Goal: Task Accomplishment & Management: Manage account settings

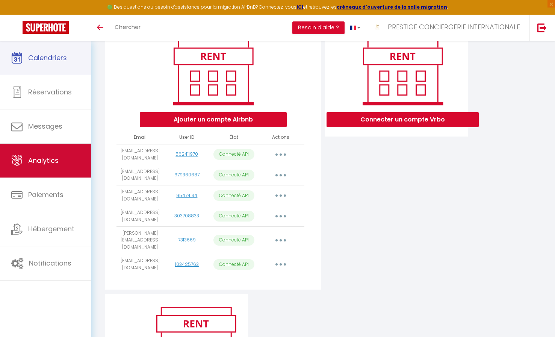
scroll to position [96, 0]
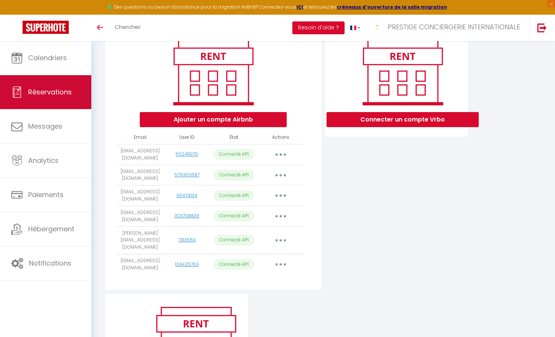
click at [47, 93] on span "Réservations" at bounding box center [50, 91] width 44 height 9
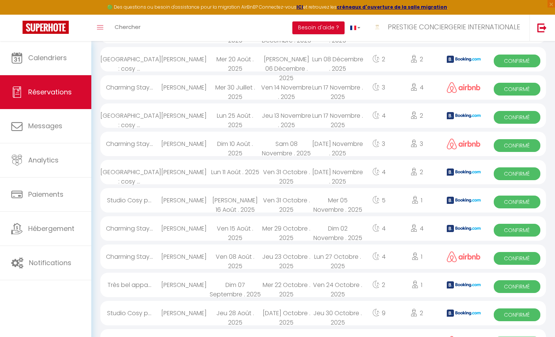
scroll to position [593, 0]
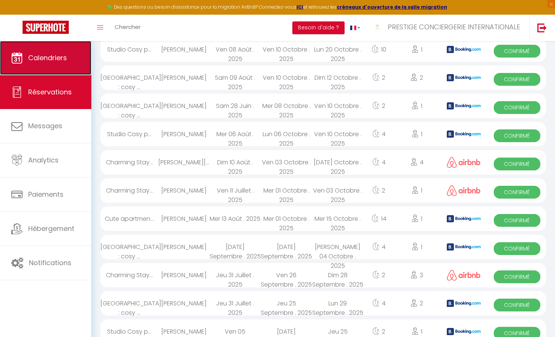
click at [41, 64] on link "Calendriers" at bounding box center [45, 58] width 91 height 34
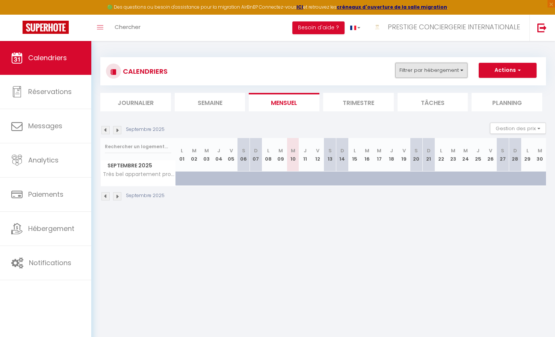
click at [452, 69] on button "Filtrer par hébergement" at bounding box center [432, 70] width 72 height 15
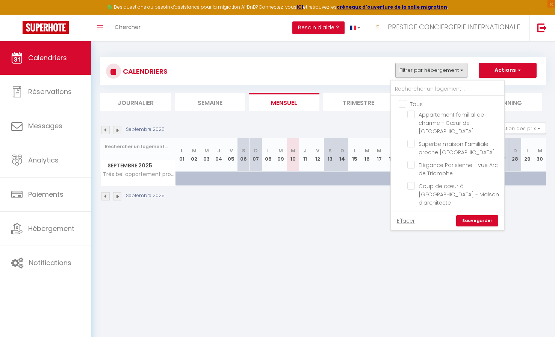
click at [404, 100] on input "Tous" at bounding box center [455, 104] width 113 height 8
checkbox input "true"
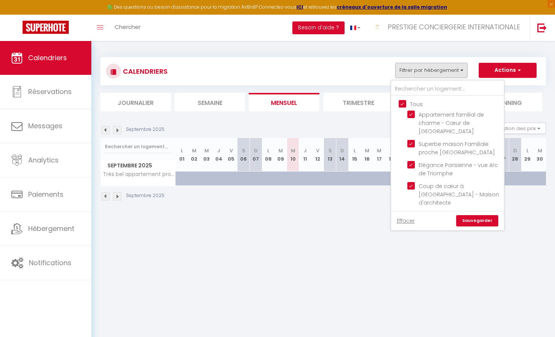
checkbox input "true"
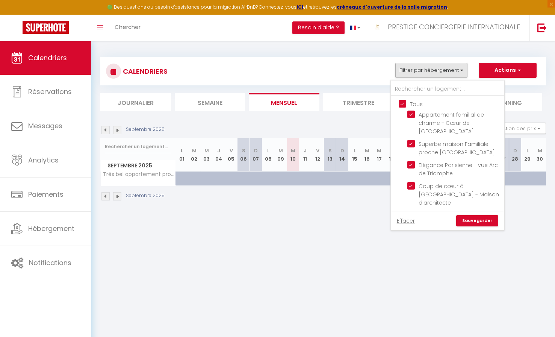
checkbox input "true"
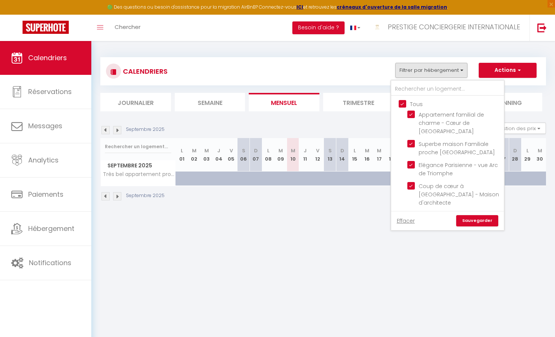
checkbox input "true"
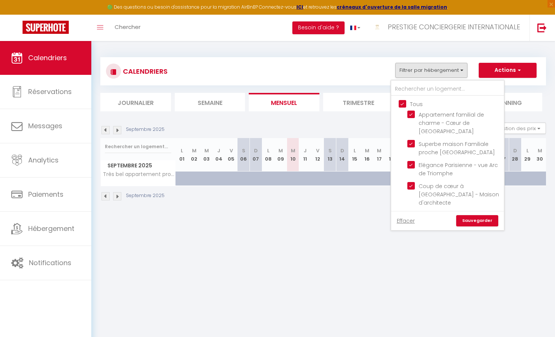
checkbox input "true"
click at [487, 218] on link "Sauvegarder" at bounding box center [477, 220] width 42 height 11
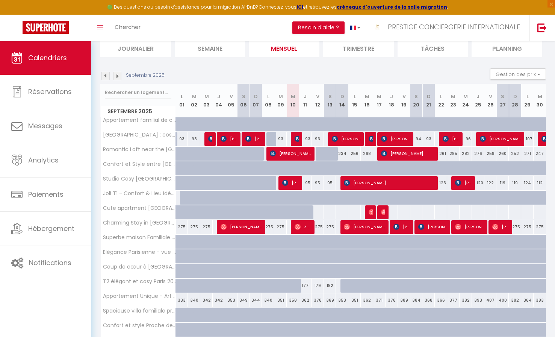
scroll to position [56, 0]
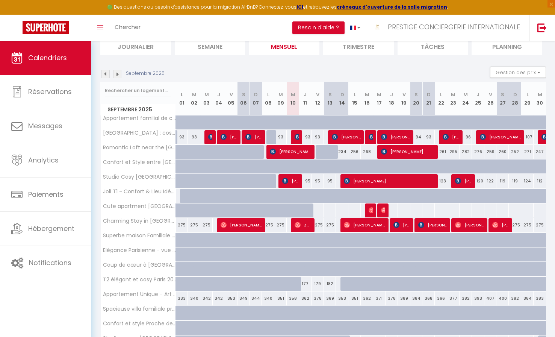
click at [118, 70] on img at bounding box center [117, 74] width 8 height 8
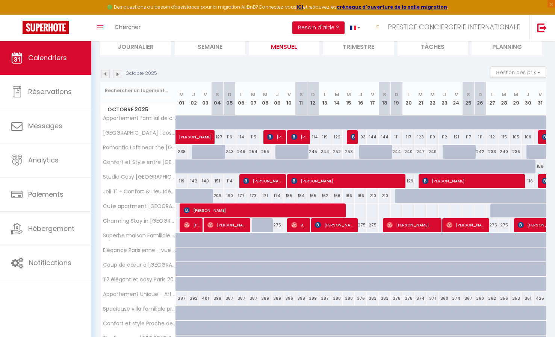
click at [118, 70] on img at bounding box center [117, 74] width 8 height 8
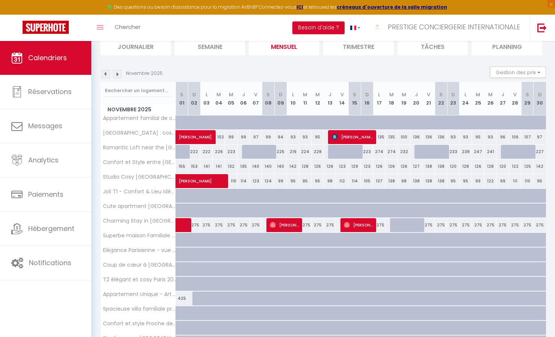
click at [119, 72] on img at bounding box center [117, 74] width 8 height 8
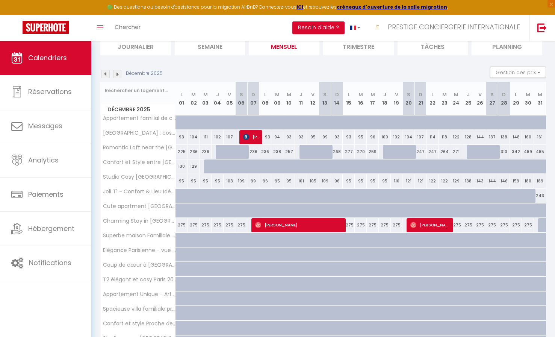
click at [119, 72] on img at bounding box center [117, 74] width 8 height 8
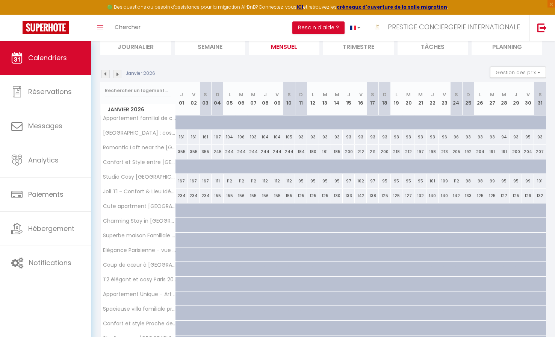
click at [119, 72] on img at bounding box center [117, 74] width 8 height 8
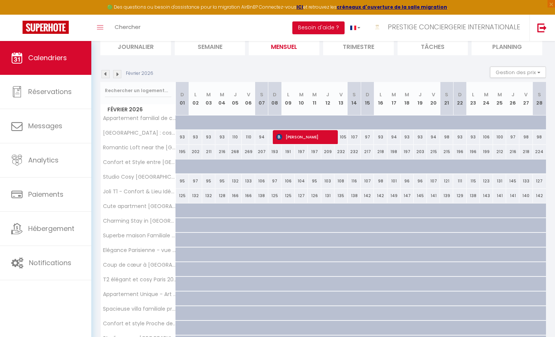
click at [119, 72] on img at bounding box center [117, 74] width 8 height 8
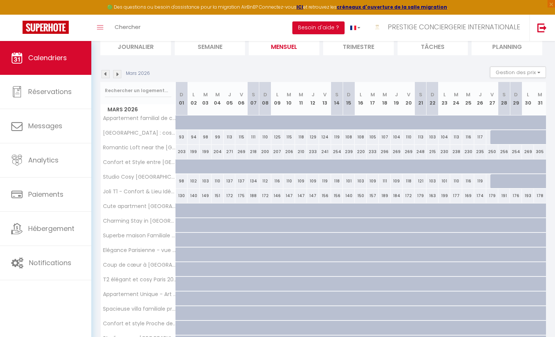
click at [106, 75] on img at bounding box center [106, 74] width 8 height 8
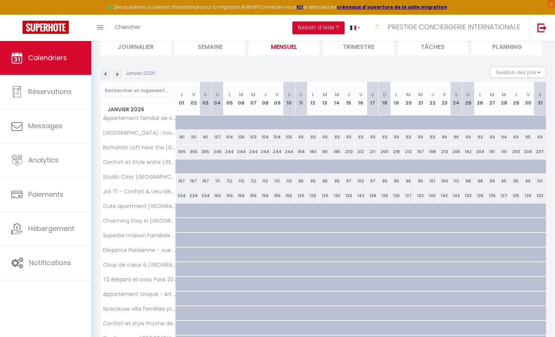
scroll to position [0, 0]
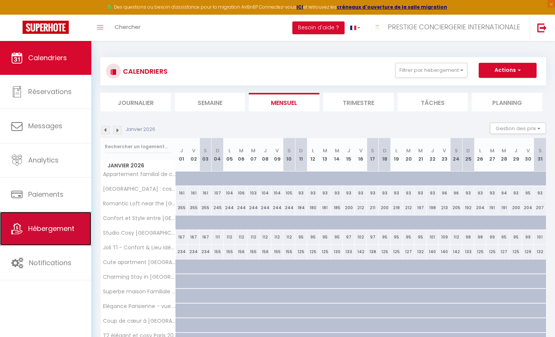
click at [50, 224] on span "Hébergement" at bounding box center [51, 228] width 46 height 9
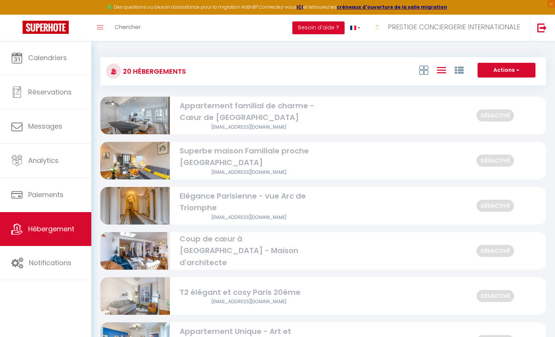
click at [371, 73] on div "Actions Créer un Hébergement Nouveau groupe" at bounding box center [397, 71] width 296 height 17
click at [326, 69] on div "Actions Créer un Hébergement Nouveau groupe" at bounding box center [397, 71] width 296 height 17
click at [197, 26] on div "Toggle menubar Chercher BUTTON Besoin d'aide ? PRESTIGE CONCIERGERIE INTERNATIO…" at bounding box center [302, 28] width 495 height 26
click at [130, 29] on span "Chercher" at bounding box center [128, 27] width 26 height 8
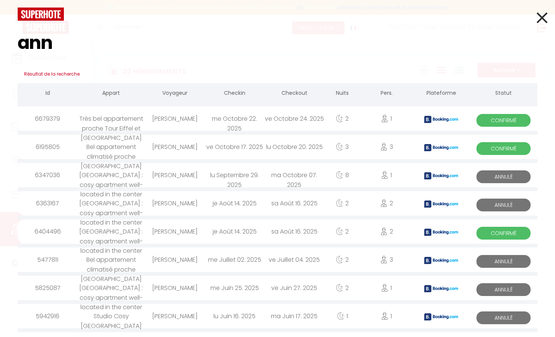
type input "ann"
click at [540, 18] on icon at bounding box center [542, 17] width 11 height 19
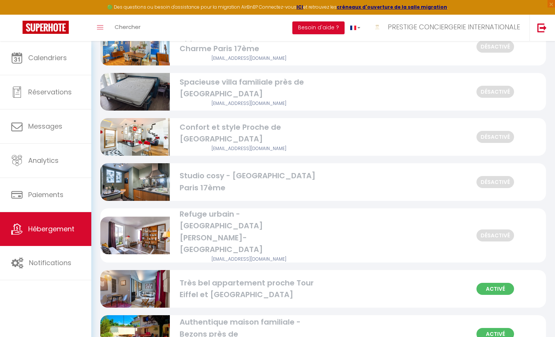
scroll to position [294, 0]
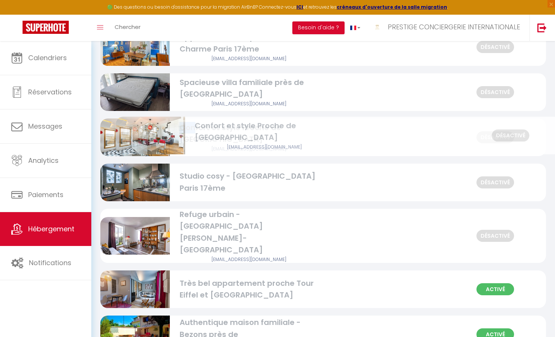
drag, startPoint x: 180, startPoint y: 133, endPoint x: 190, endPoint y: 129, distance: 10.0
click at [190, 129] on div "Confort et style Proche de [GEOGRAPHIC_DATA]" at bounding box center [249, 134] width 139 height 24
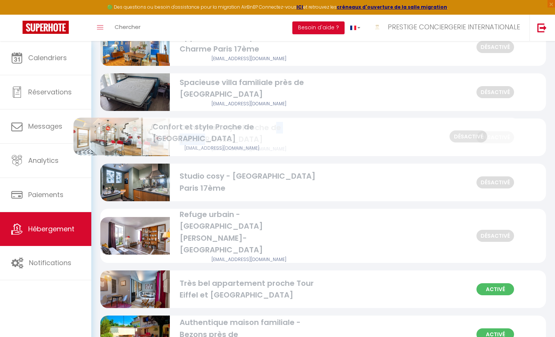
drag, startPoint x: 300, startPoint y: 134, endPoint x: 274, endPoint y: 133, distance: 26.0
click at [274, 133] on div "Confort et style Proche de [GEOGRAPHIC_DATA]" at bounding box center [249, 134] width 139 height 24
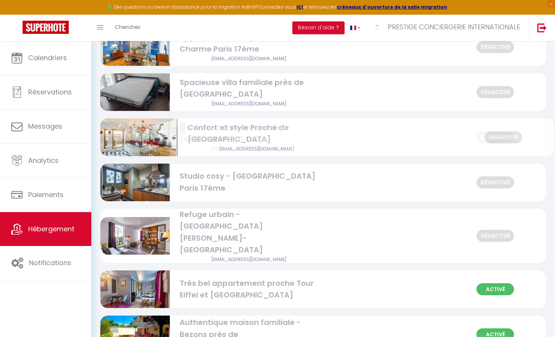
click at [182, 131] on div "Confort et style Proche de [GEOGRAPHIC_DATA]" at bounding box center [249, 134] width 139 height 24
click at [189, 134] on div "Confort et style Proche de [GEOGRAPHIC_DATA]" at bounding box center [249, 134] width 139 height 24
click at [287, 130] on div "Confort et style Proche de [GEOGRAPHIC_DATA]" at bounding box center [249, 134] width 139 height 24
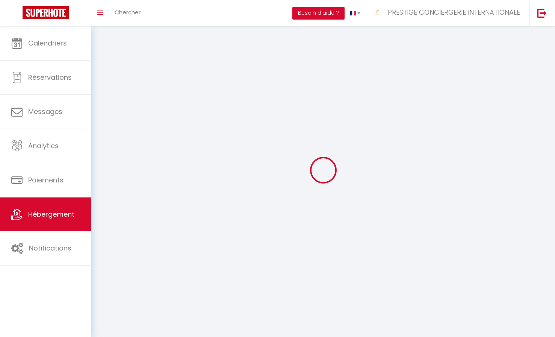
select select "1"
select select
select select "28"
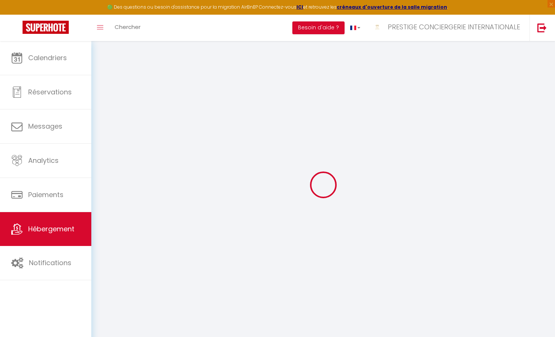
select select
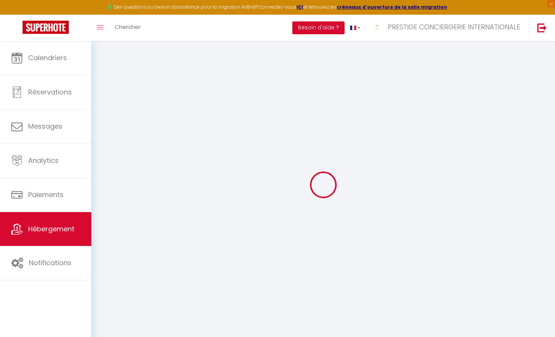
select select
checkbox input "false"
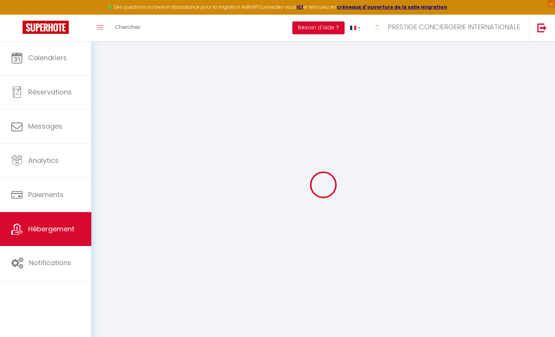
select select
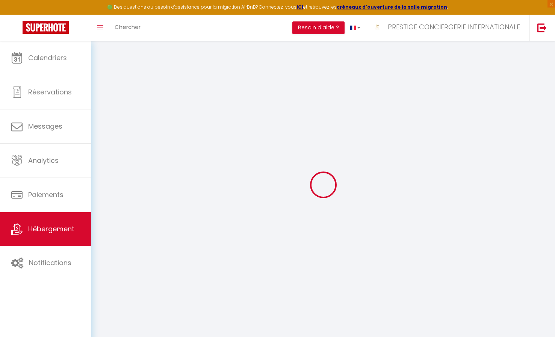
select select
checkbox input "false"
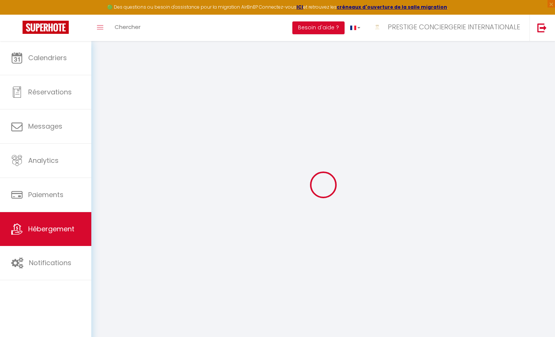
checkbox input "false"
select select
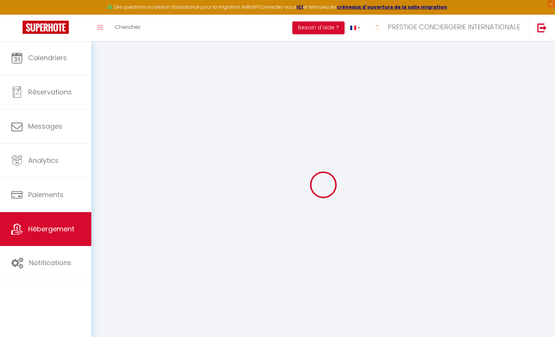
select select
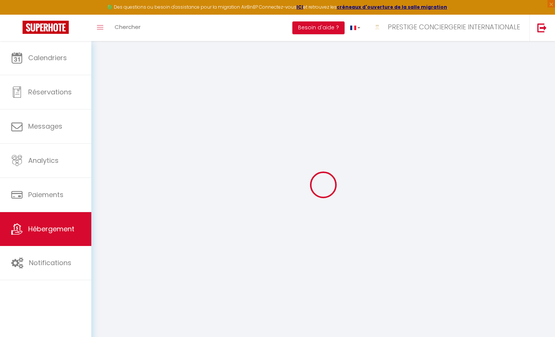
checkbox input "false"
select select
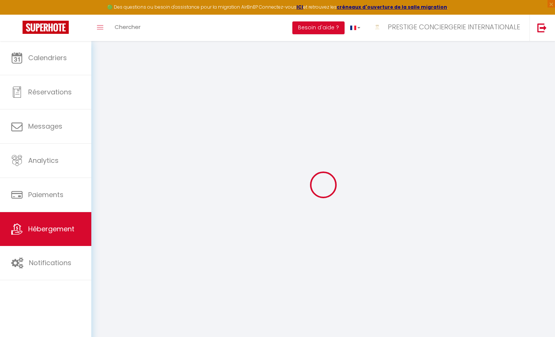
select select
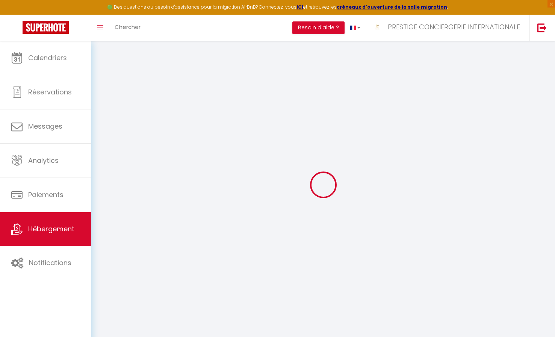
select select
checkbox input "false"
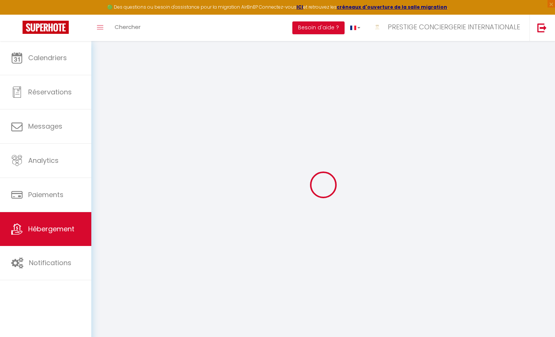
checkbox input "false"
select select
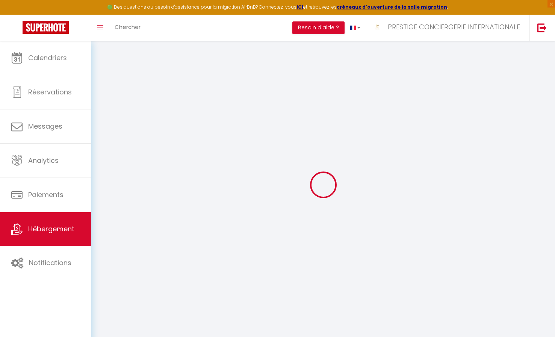
select select
checkbox input "false"
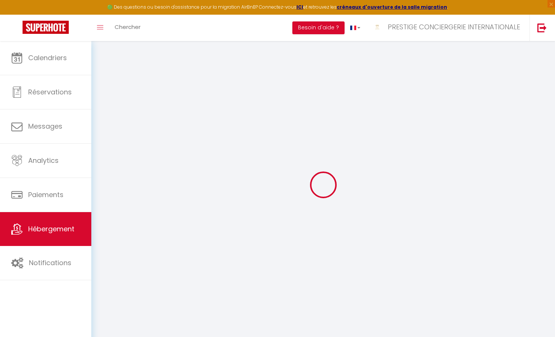
checkbox input "false"
select select
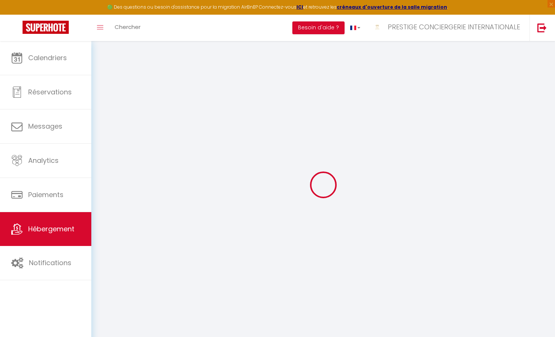
type input "Confort et style Proche de [GEOGRAPHIC_DATA]"
type input "[PERSON_NAME]"
type input "[STREET_ADDRESS][PERSON_NAME]"
type input "92600"
type input "[GEOGRAPHIC_DATA]"
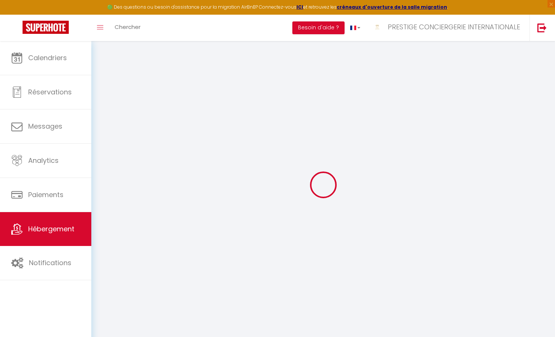
select select "2"
type input "280"
type input "130"
type input "5"
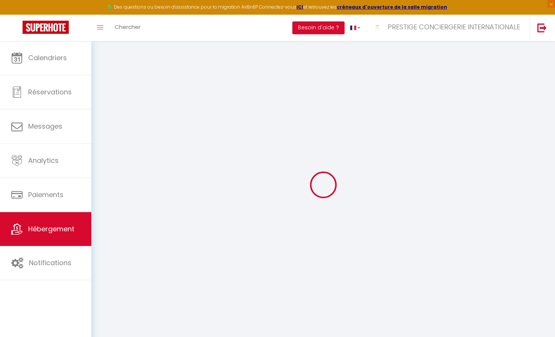
type input "0"
type input "500"
select select
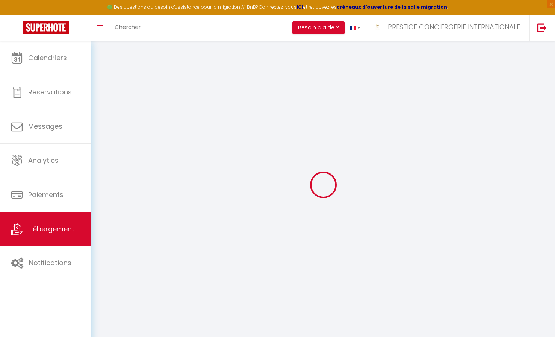
select select
type input "92600"
type input "[GEOGRAPHIC_DATA]"
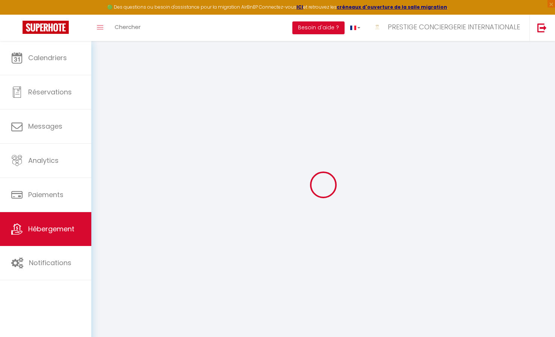
type input "[EMAIL_ADDRESS][DOMAIN_NAME]"
select select
checkbox input "false"
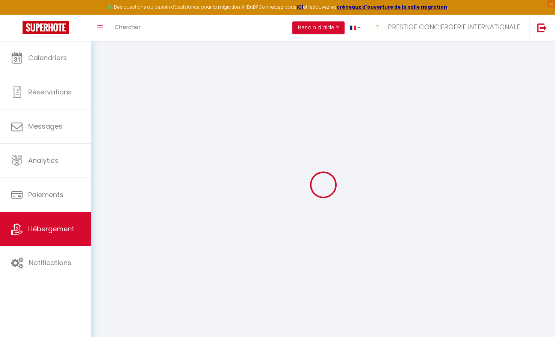
checkbox input "false"
radio input "true"
type input "23"
type input "130"
type input "0"
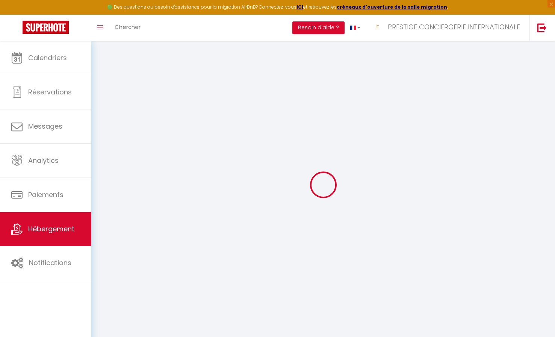
type input "0"
select select
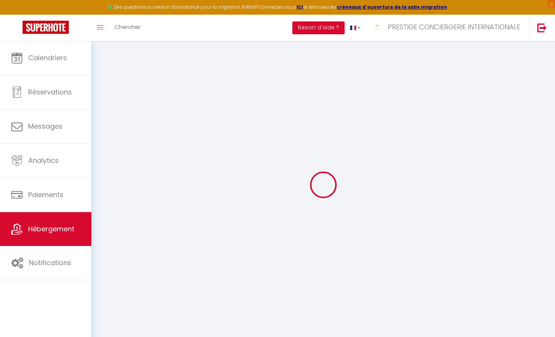
select select
checkbox input "false"
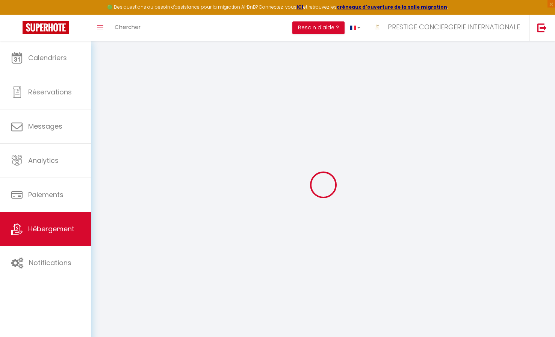
checkbox input "false"
select select
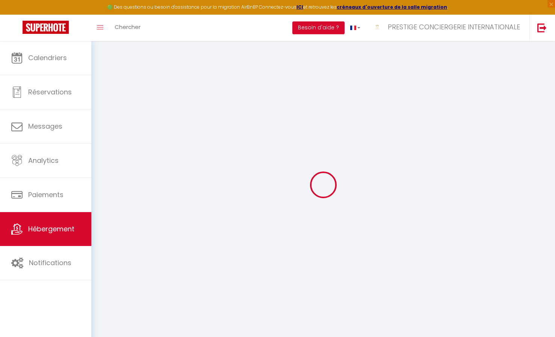
select select
checkbox input "false"
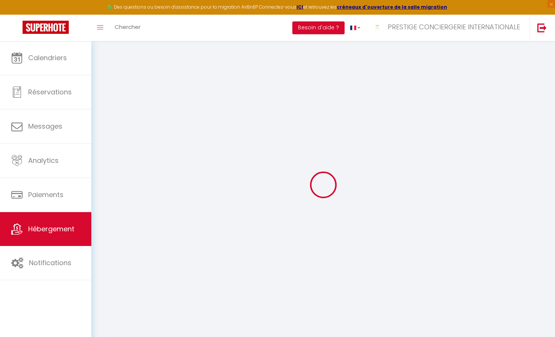
checkbox input "false"
select select
checkbox input "false"
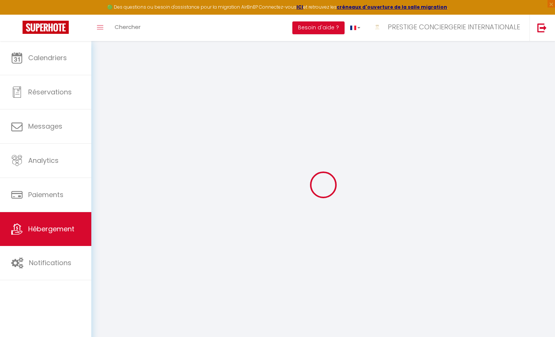
checkbox input "false"
select select "16:00"
select select "20:00"
select select "11:00"
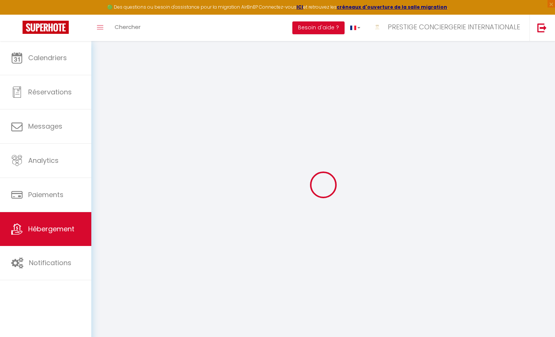
select select "30"
select select "120"
select select
checkbox input "false"
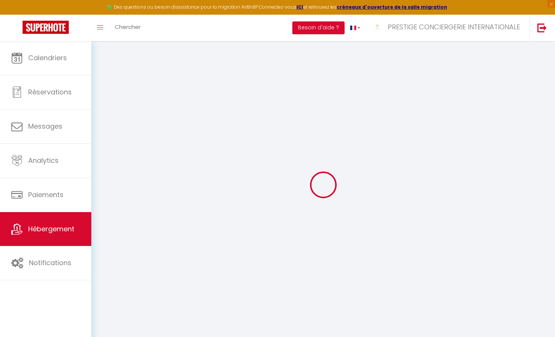
checkbox input "false"
select select
checkbox input "false"
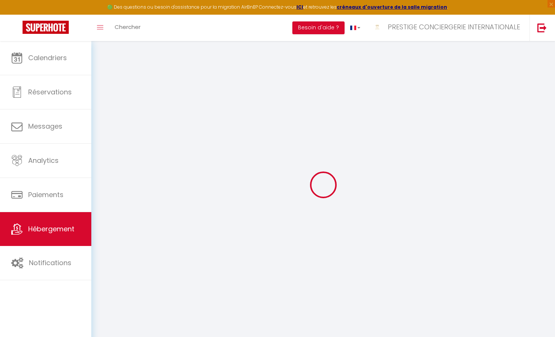
checkbox input "false"
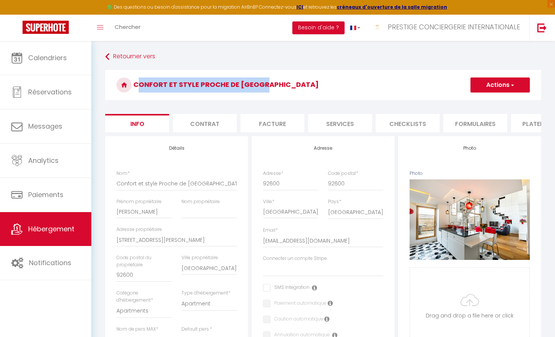
drag, startPoint x: 262, startPoint y: 86, endPoint x: 136, endPoint y: 87, distance: 126.0
click at [136, 87] on h3 "Confort et style Proche de [GEOGRAPHIC_DATA]" at bounding box center [323, 85] width 436 height 30
copy h3 "Confort et style Proche de [GEOGRAPHIC_DATA]"
select select
checkbox input "false"
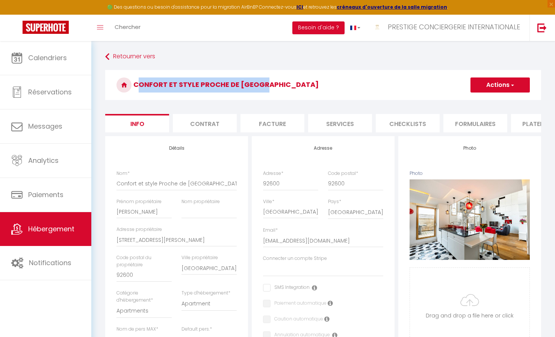
checkbox input "false"
copy h3 "Confort et style Proche de [GEOGRAPHIC_DATA]"
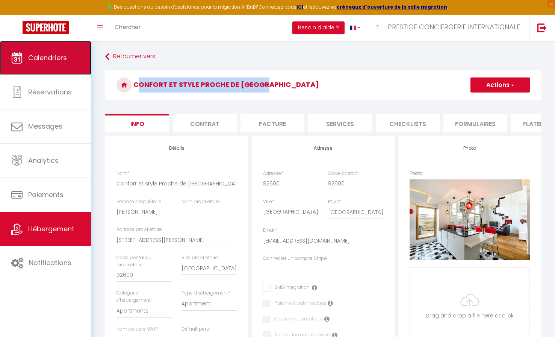
click at [54, 61] on span "Calendriers" at bounding box center [47, 57] width 39 height 9
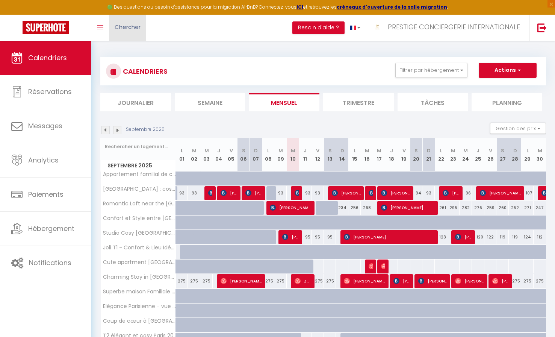
click at [135, 28] on span "Chercher" at bounding box center [128, 27] width 26 height 8
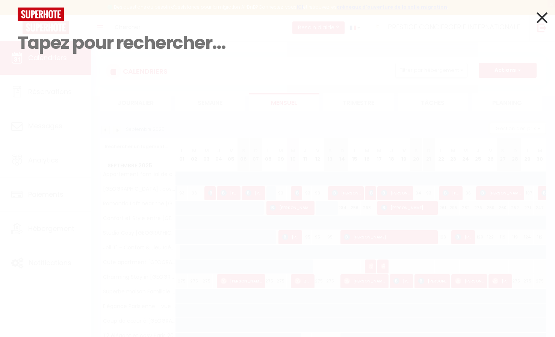
click at [543, 17] on icon at bounding box center [542, 17] width 11 height 19
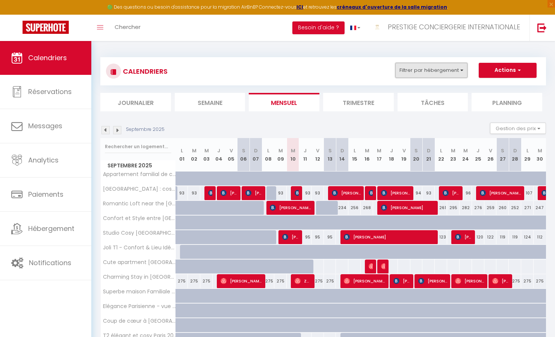
click at [435, 69] on button "Filtrer par hébergement" at bounding box center [432, 70] width 72 height 15
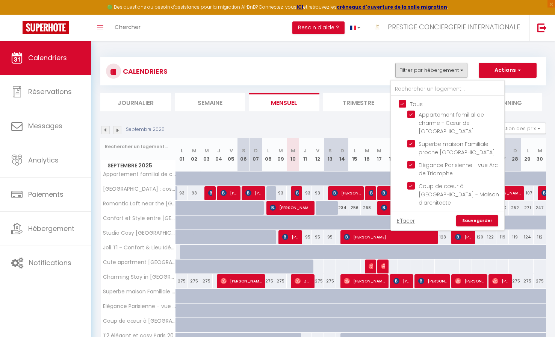
click at [404, 100] on input "Tous" at bounding box center [455, 104] width 113 height 8
checkbox input "false"
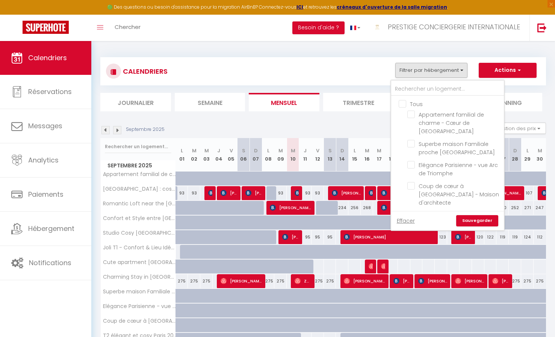
checkbox input "false"
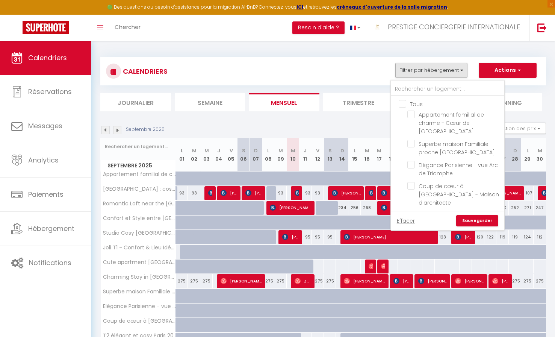
checkbox input "false"
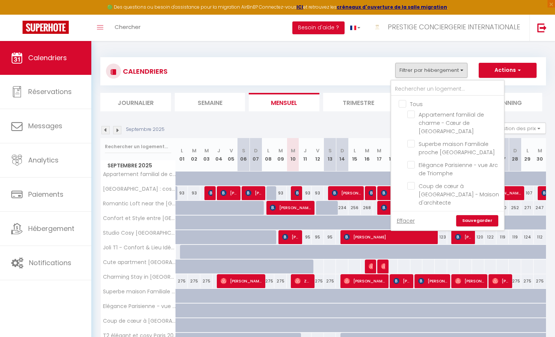
checkbox input "false"
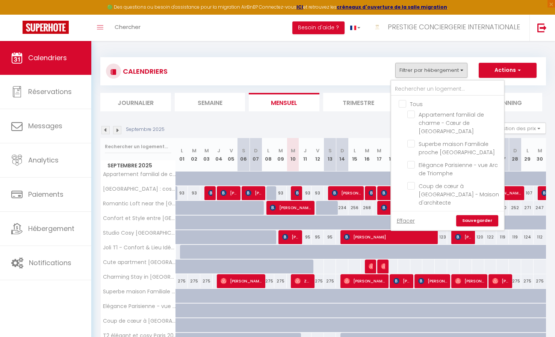
checkbox input "false"
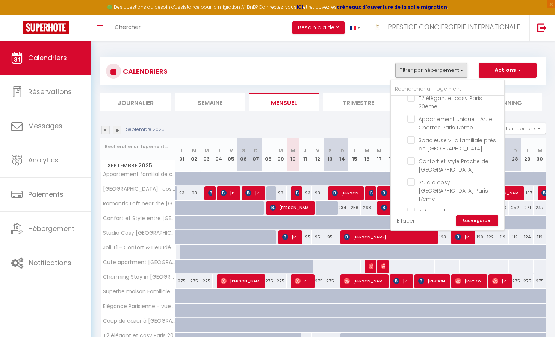
scroll to position [134, 0]
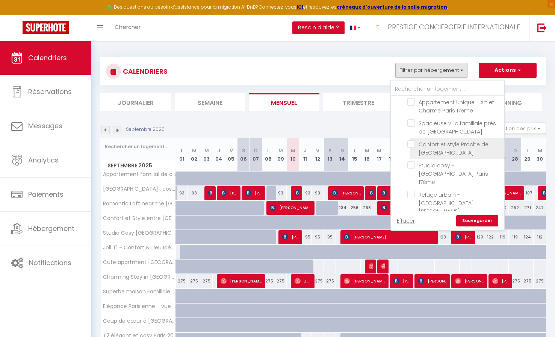
click at [413, 140] on input "Confort et style Proche de [GEOGRAPHIC_DATA]" at bounding box center [455, 144] width 94 height 8
checkbox input "true"
click at [472, 219] on link "Sauvegarder" at bounding box center [477, 220] width 42 height 11
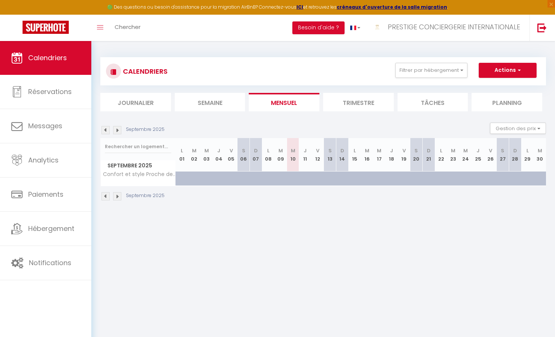
click at [102, 131] on img at bounding box center [106, 130] width 8 height 8
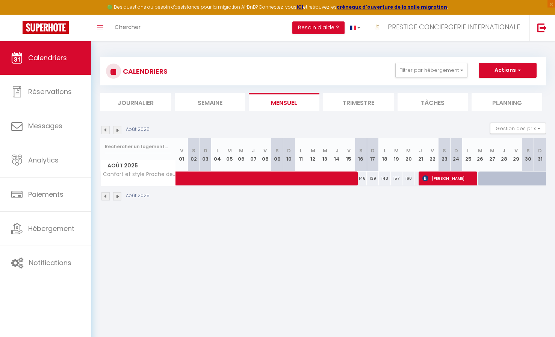
click at [103, 131] on img at bounding box center [106, 130] width 8 height 8
select select
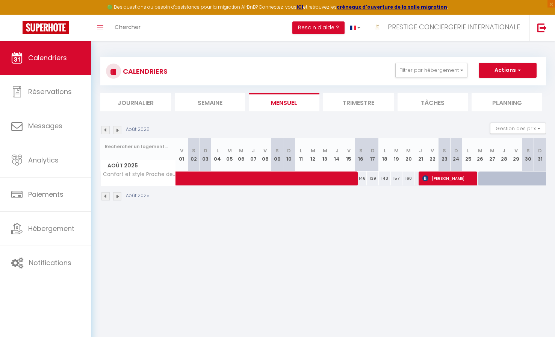
select select
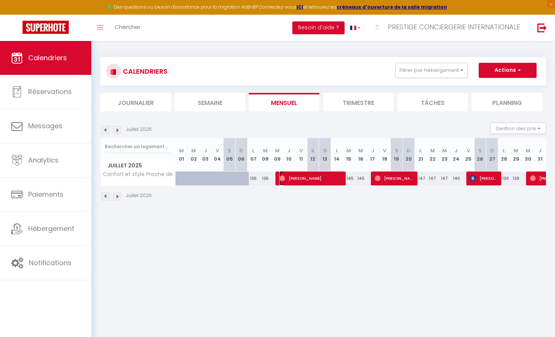
click at [318, 175] on span "[PERSON_NAME]" at bounding box center [311, 178] width 64 height 14
select select "OK"
select select "0"
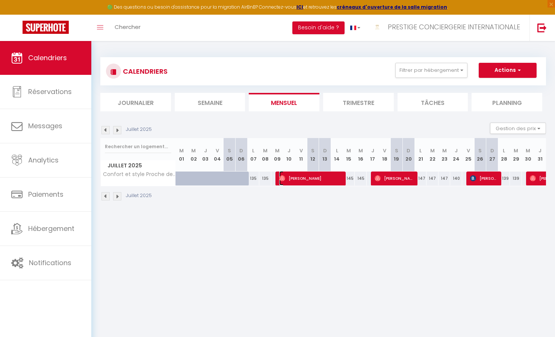
select select "1"
select select
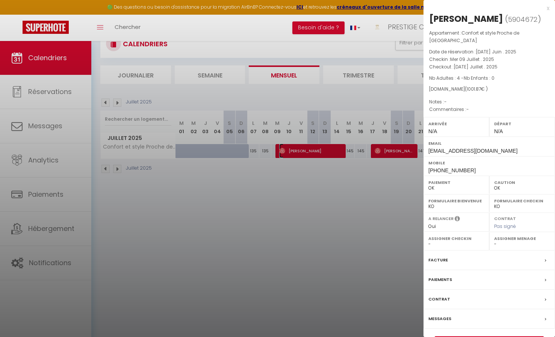
scroll to position [41, 0]
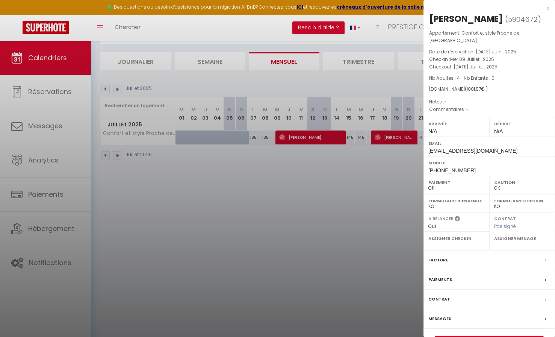
click at [456, 271] on div "Paiements" at bounding box center [490, 280] width 132 height 20
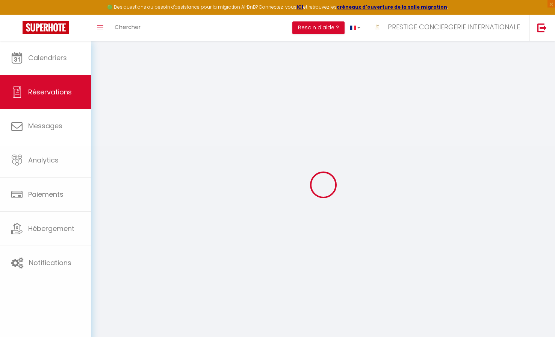
click at [449, 271] on div at bounding box center [323, 184] width 446 height 269
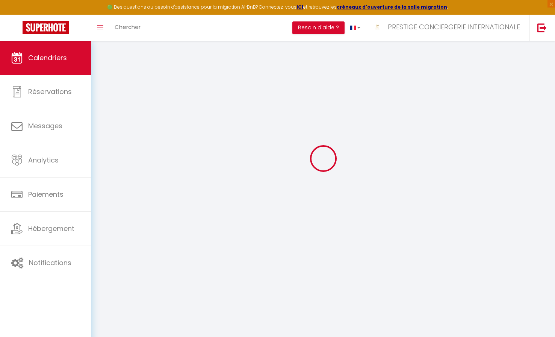
scroll to position [41, 0]
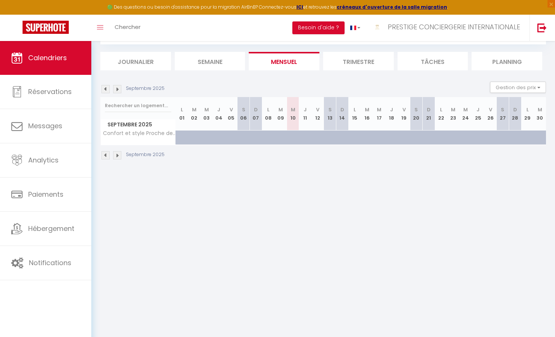
click at [107, 89] on img at bounding box center [106, 89] width 8 height 8
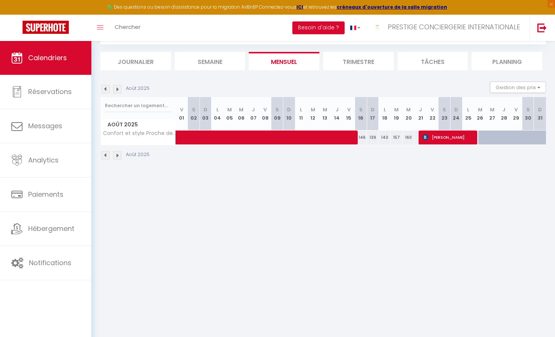
click at [107, 89] on img at bounding box center [106, 89] width 8 height 8
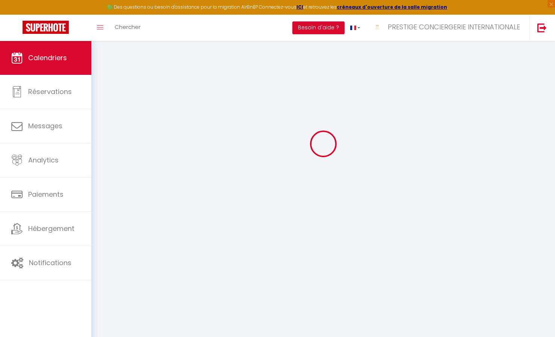
select select
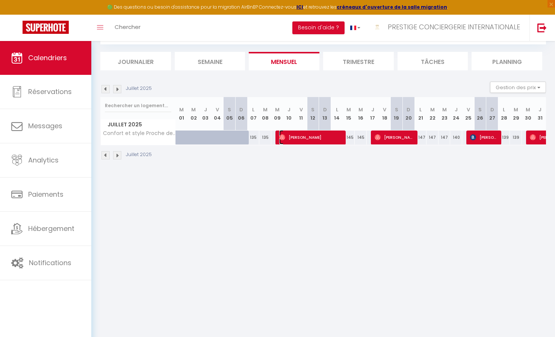
click at [318, 138] on span "[PERSON_NAME]" at bounding box center [311, 137] width 64 height 14
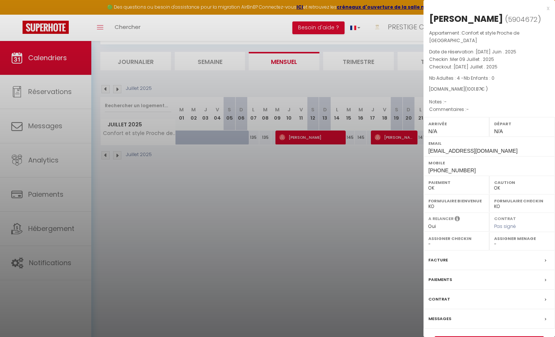
click at [443, 276] on label "Paiements" at bounding box center [441, 280] width 24 height 8
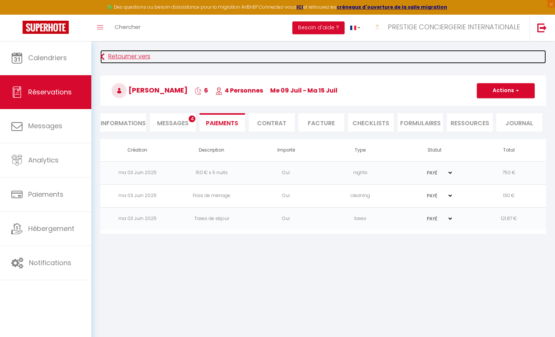
click at [112, 55] on link "Retourner vers" at bounding box center [323, 57] width 446 height 14
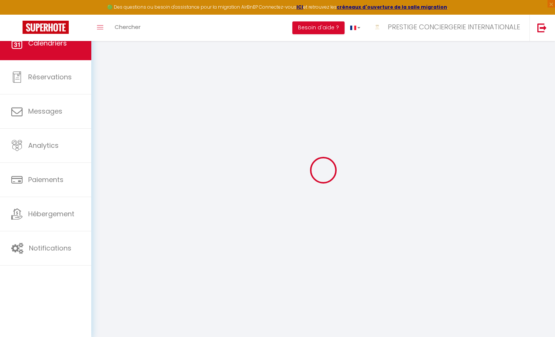
scroll to position [41, 0]
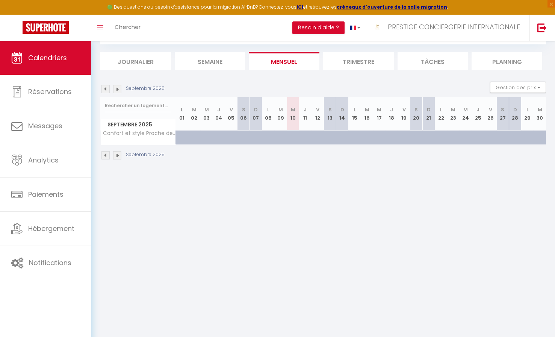
click at [107, 88] on img at bounding box center [106, 89] width 8 height 8
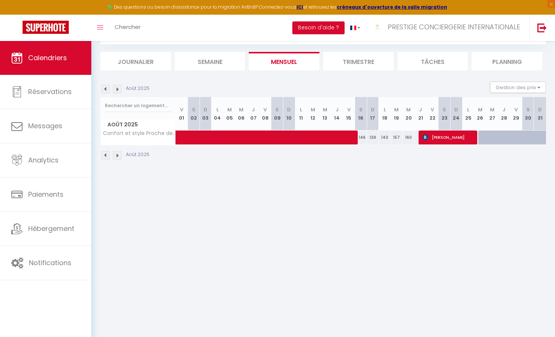
click at [107, 88] on img at bounding box center [106, 89] width 8 height 8
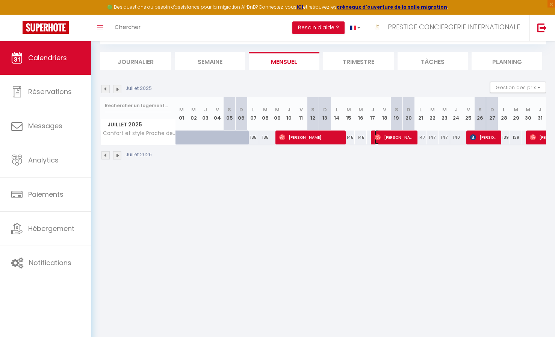
click at [400, 138] on span "[PERSON_NAME]" at bounding box center [395, 137] width 40 height 14
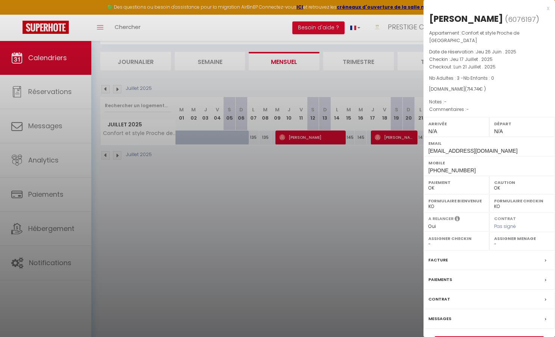
click at [444, 276] on label "Paiements" at bounding box center [441, 280] width 24 height 8
